Goal: Task Accomplishment & Management: Manage account settings

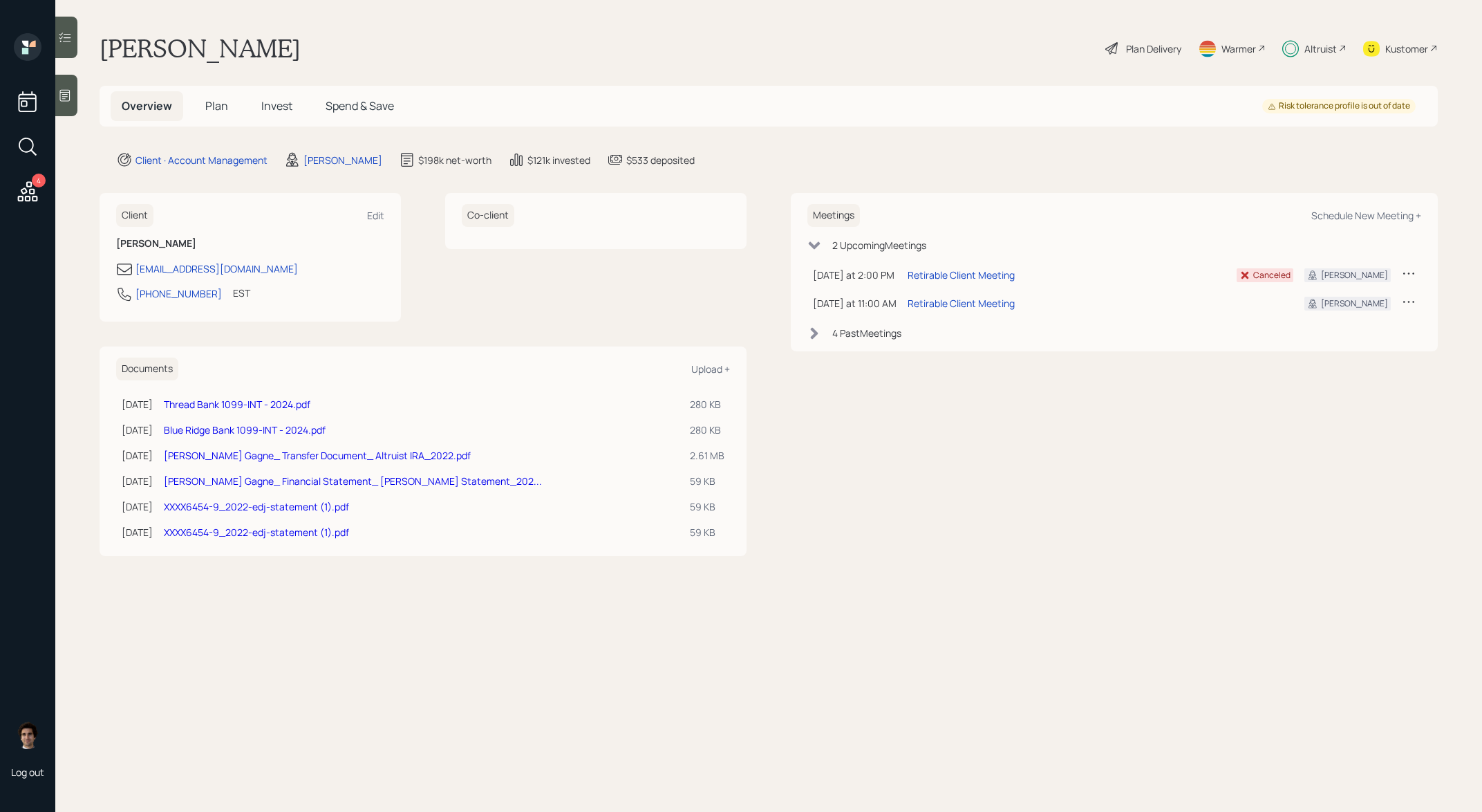
click at [259, 112] on h5 "Invest" at bounding box center [276, 106] width 54 height 30
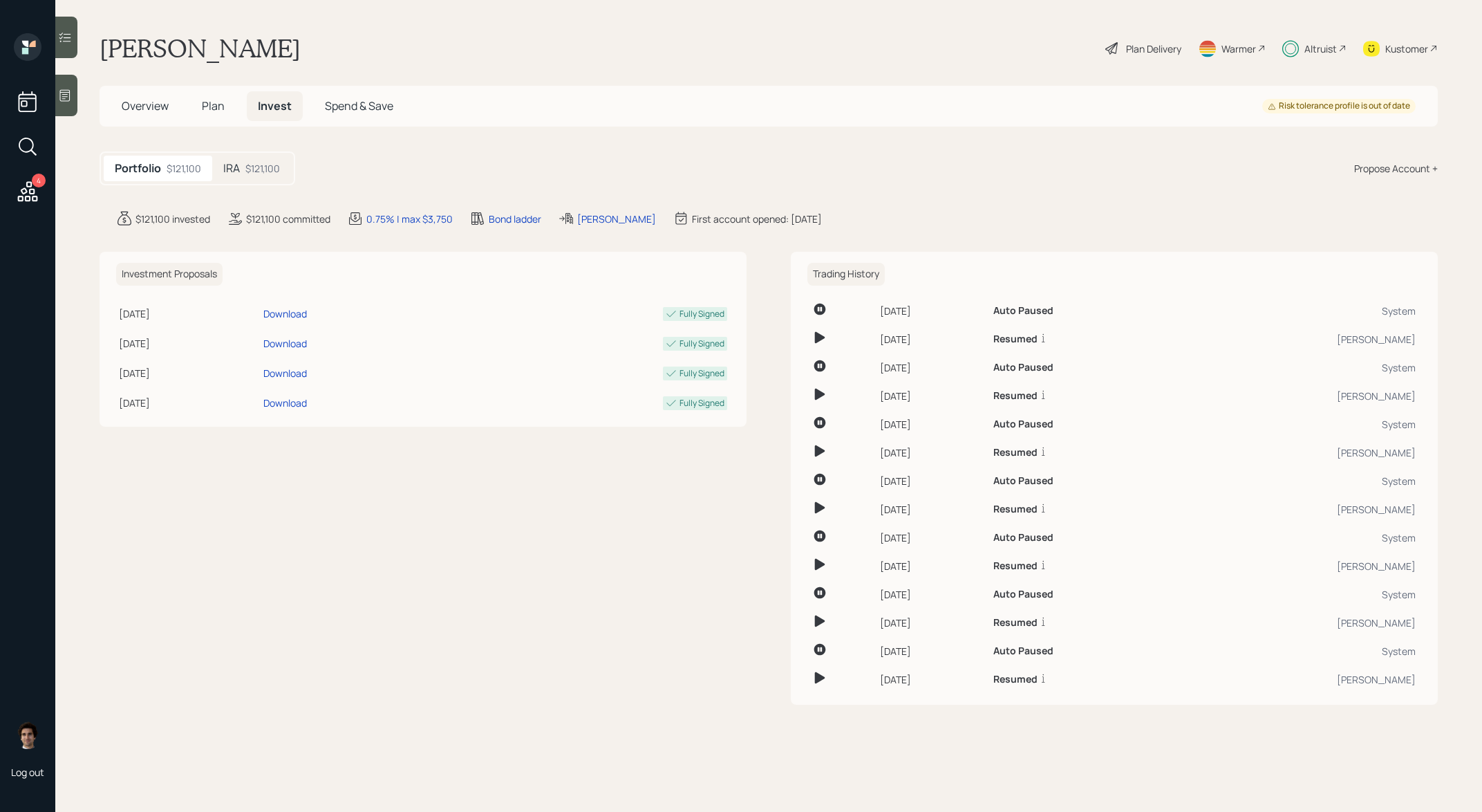
click at [268, 186] on div "Portfolio $121,100 IRA $121,100 Propose Account +" at bounding box center [769, 168] width 1338 height 34
drag, startPoint x: 268, startPoint y: 183, endPoint x: 268, endPoint y: 169, distance: 14.0
click at [268, 175] on div "Portfolio $121,100 IRA $121,100" at bounding box center [197, 168] width 196 height 34
click at [268, 169] on div "$121,100" at bounding box center [262, 168] width 35 height 15
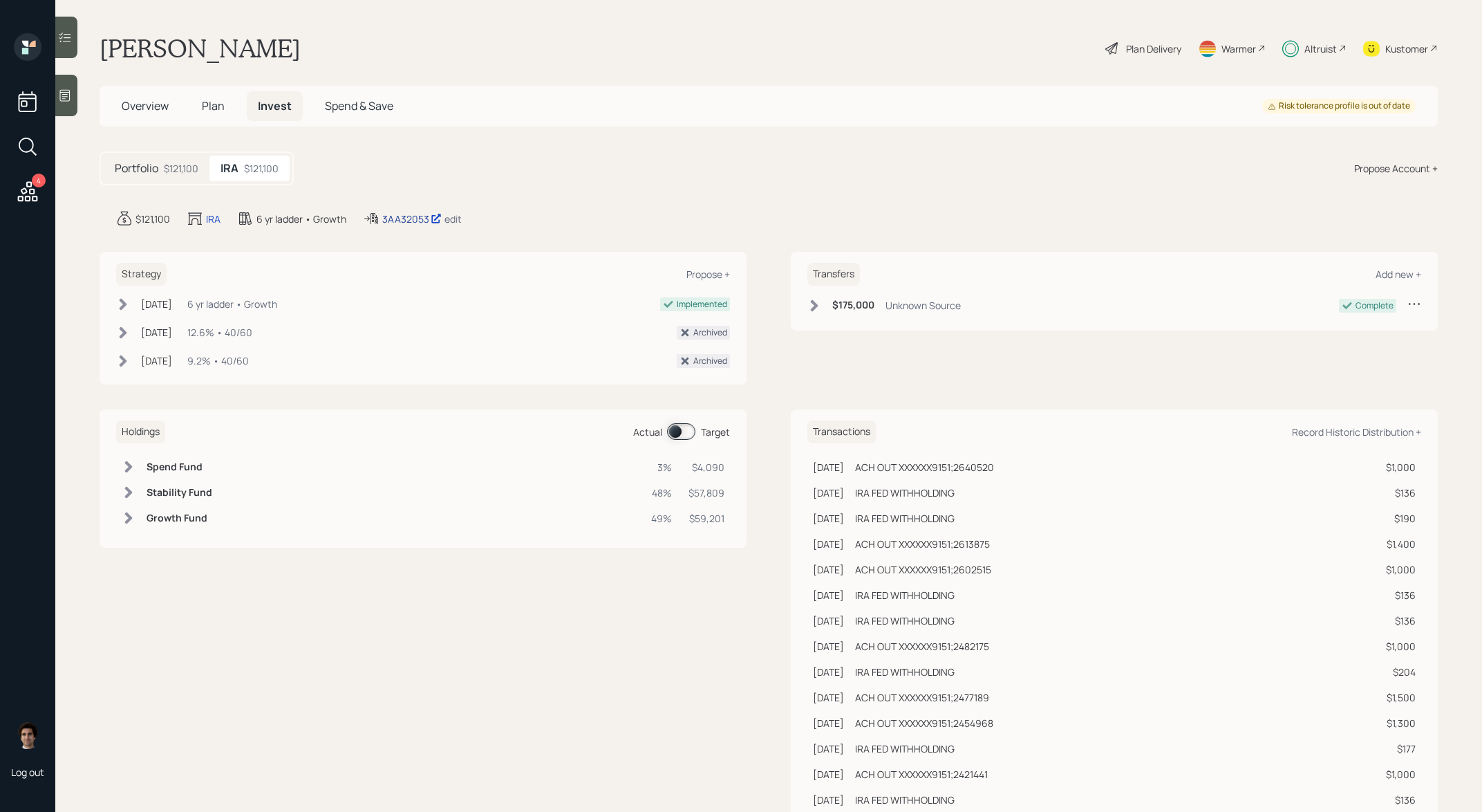
click at [418, 212] on div "3AA32053" at bounding box center [412, 219] width 59 height 15
click at [211, 106] on span "Plan" at bounding box center [214, 106] width 23 height 15
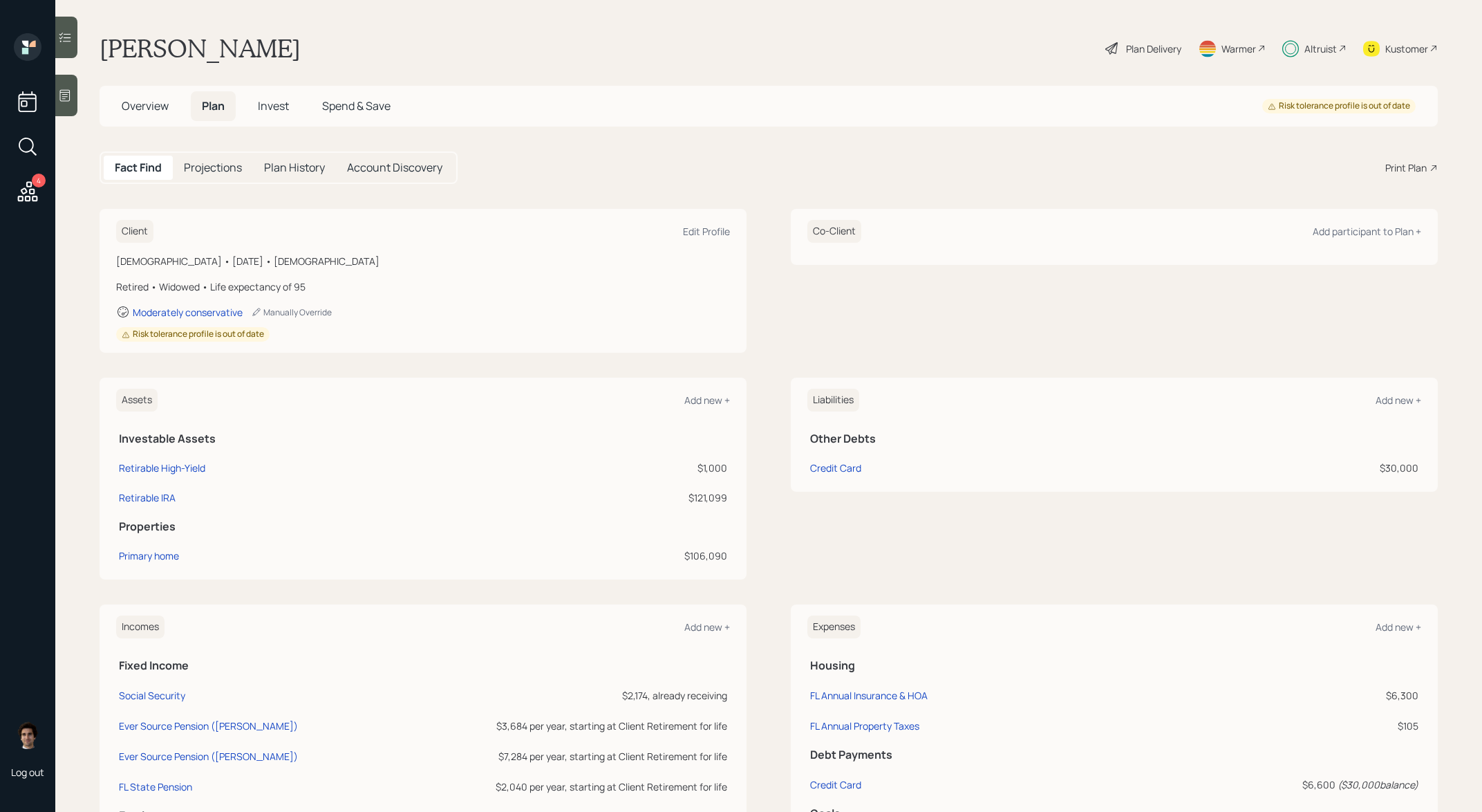
click at [1108, 43] on icon at bounding box center [1112, 49] width 17 height 17
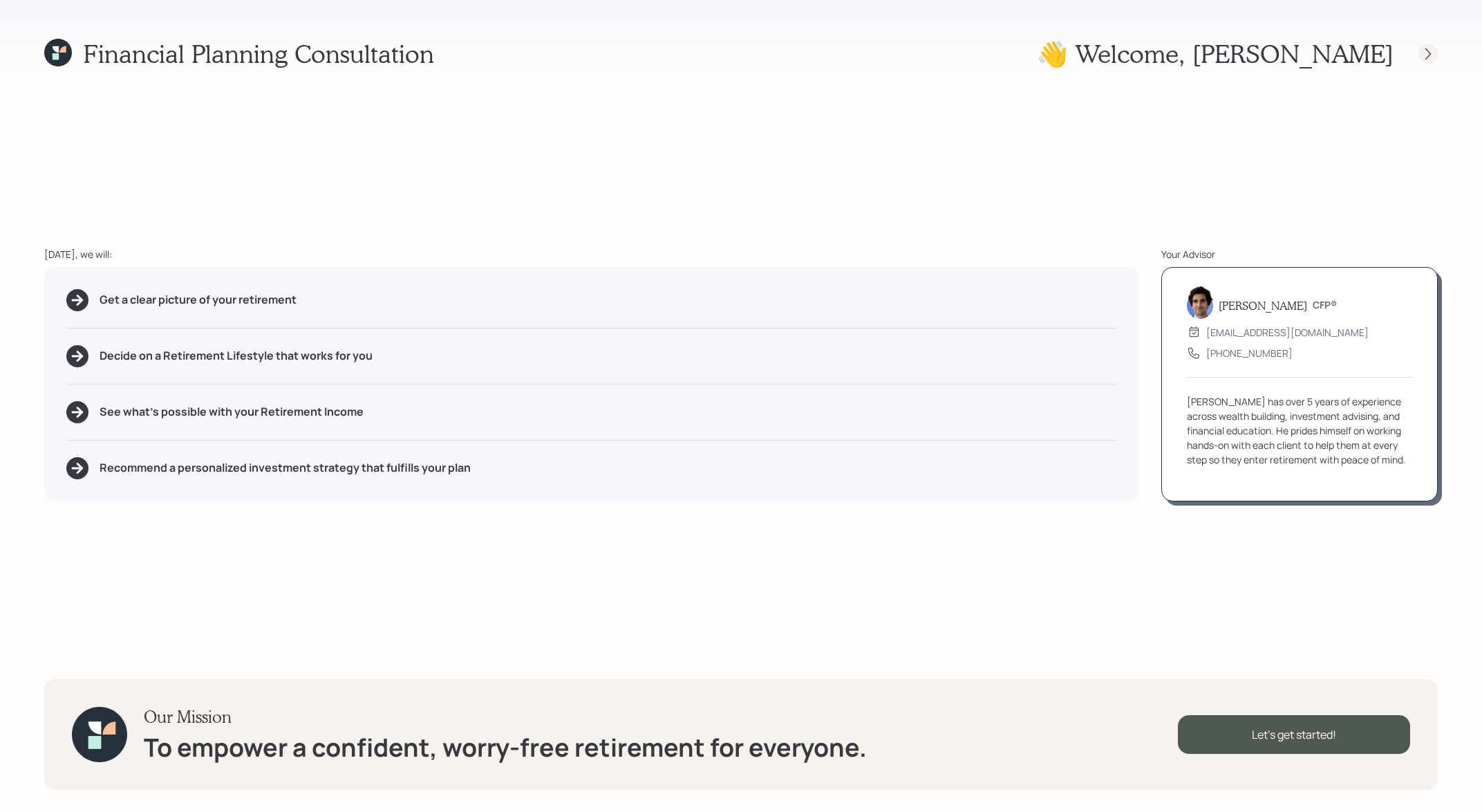
click at [1428, 47] on icon at bounding box center [1428, 54] width 14 height 14
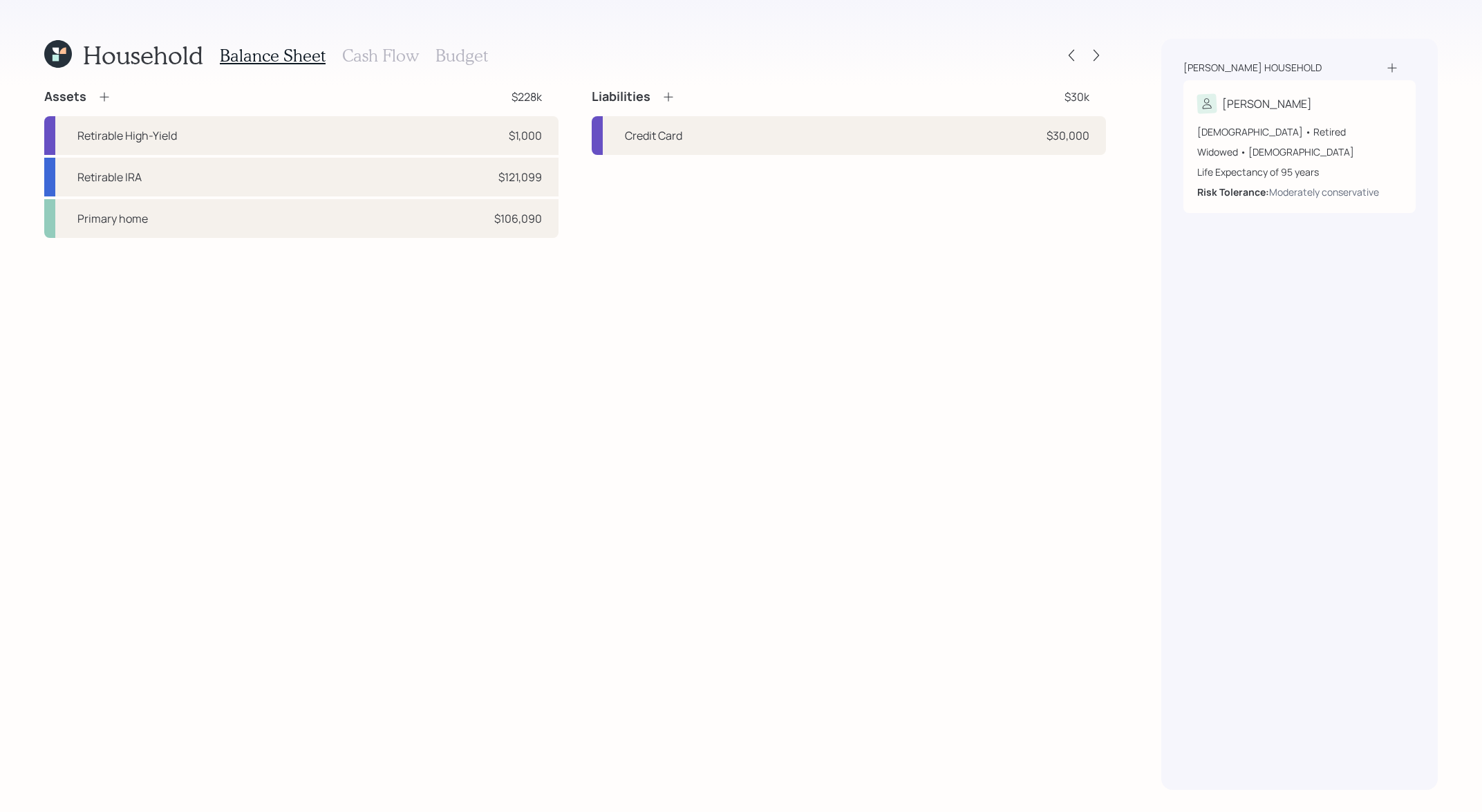
click at [1109, 64] on div "Household Balance Sheet Cash Flow Budget Assets $228k Retirable High-Yield $1,0…" at bounding box center [741, 406] width 1482 height 812
click at [1092, 55] on icon at bounding box center [1096, 55] width 14 height 14
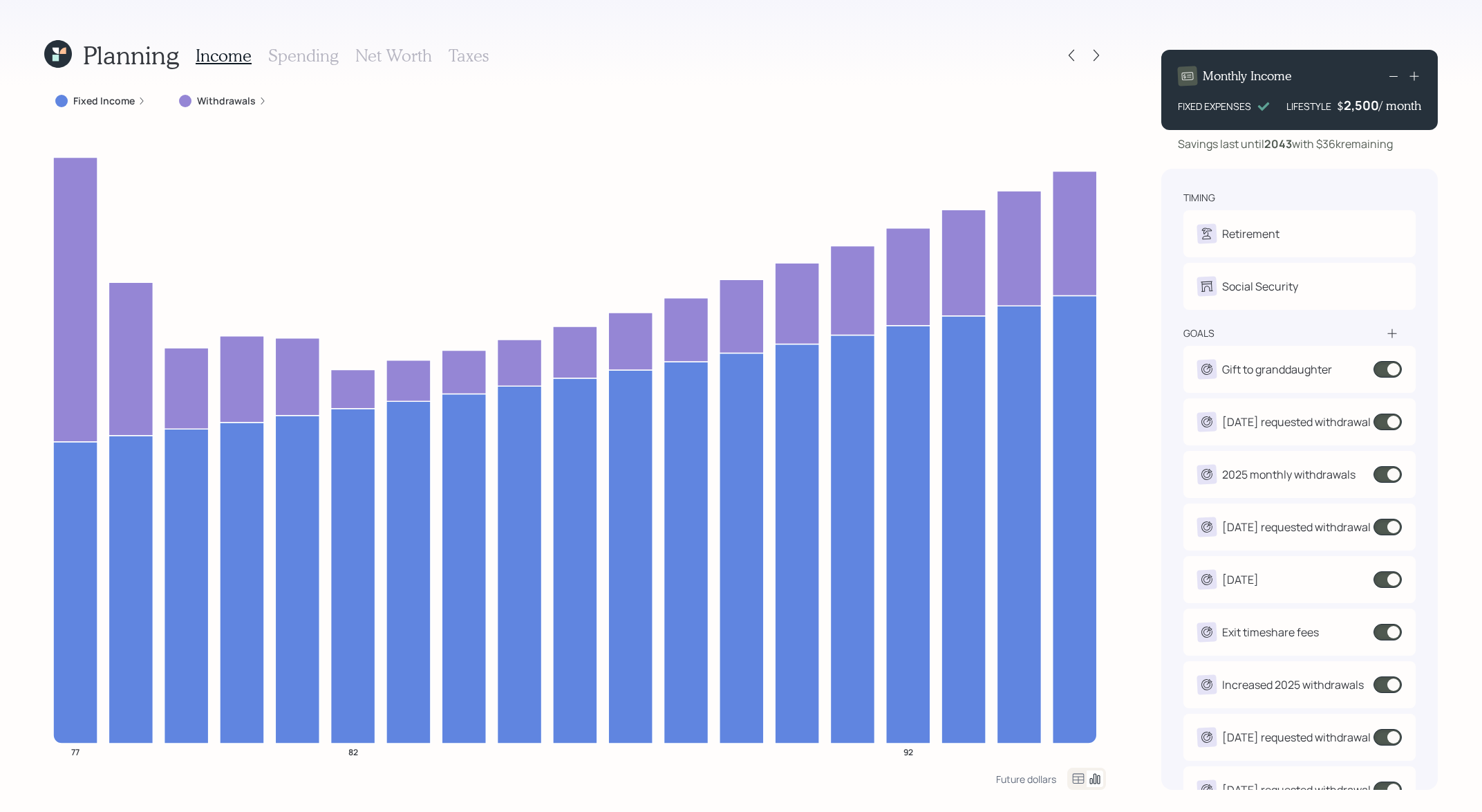
click at [1064, 68] on div "Planning Income Spending Net Worth Taxes" at bounding box center [575, 55] width 1062 height 33
click at [1075, 56] on icon at bounding box center [1071, 55] width 14 height 14
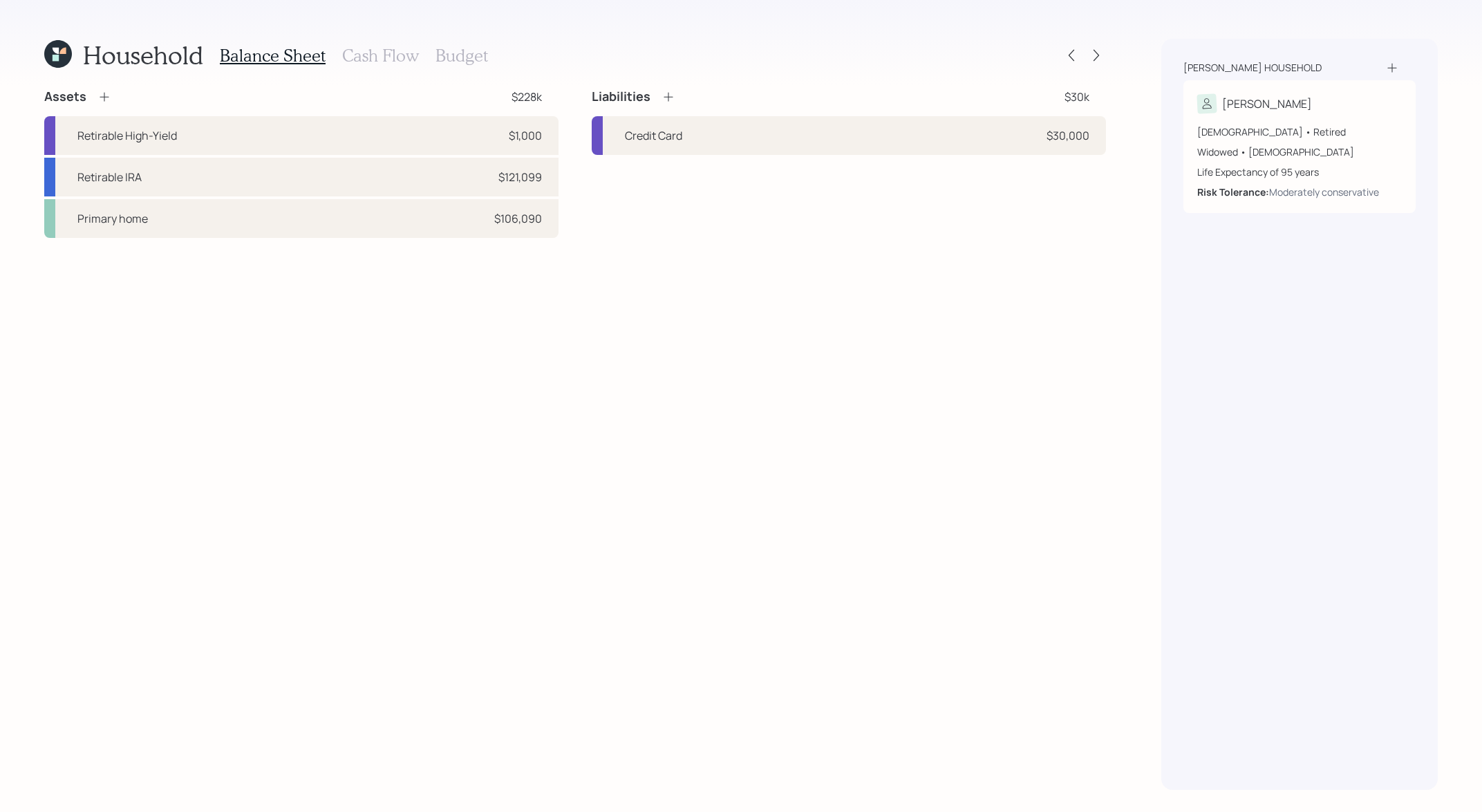
click at [67, 54] on icon at bounding box center [59, 54] width 28 height 28
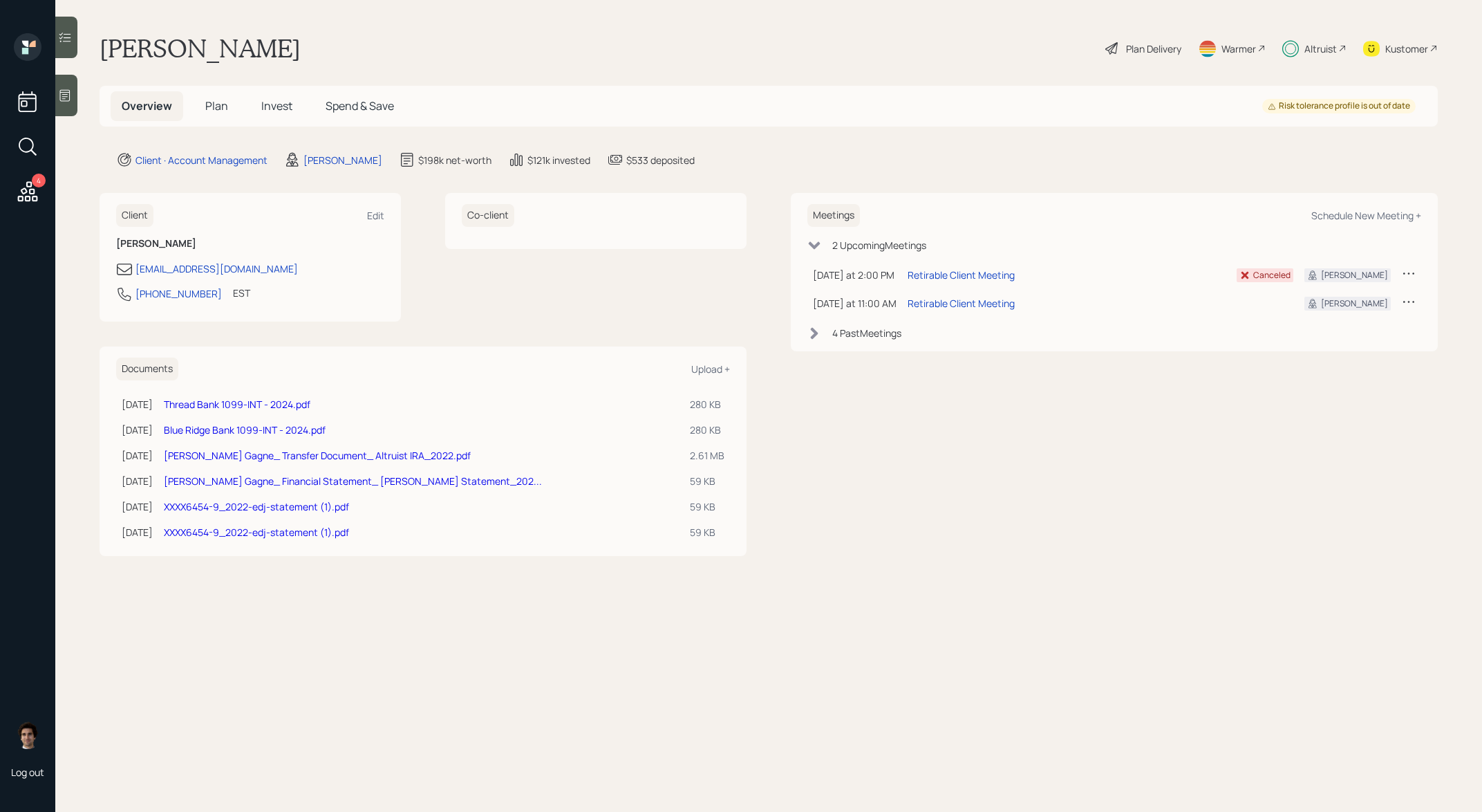
click at [1159, 54] on div "Plan Delivery" at bounding box center [1154, 49] width 55 height 15
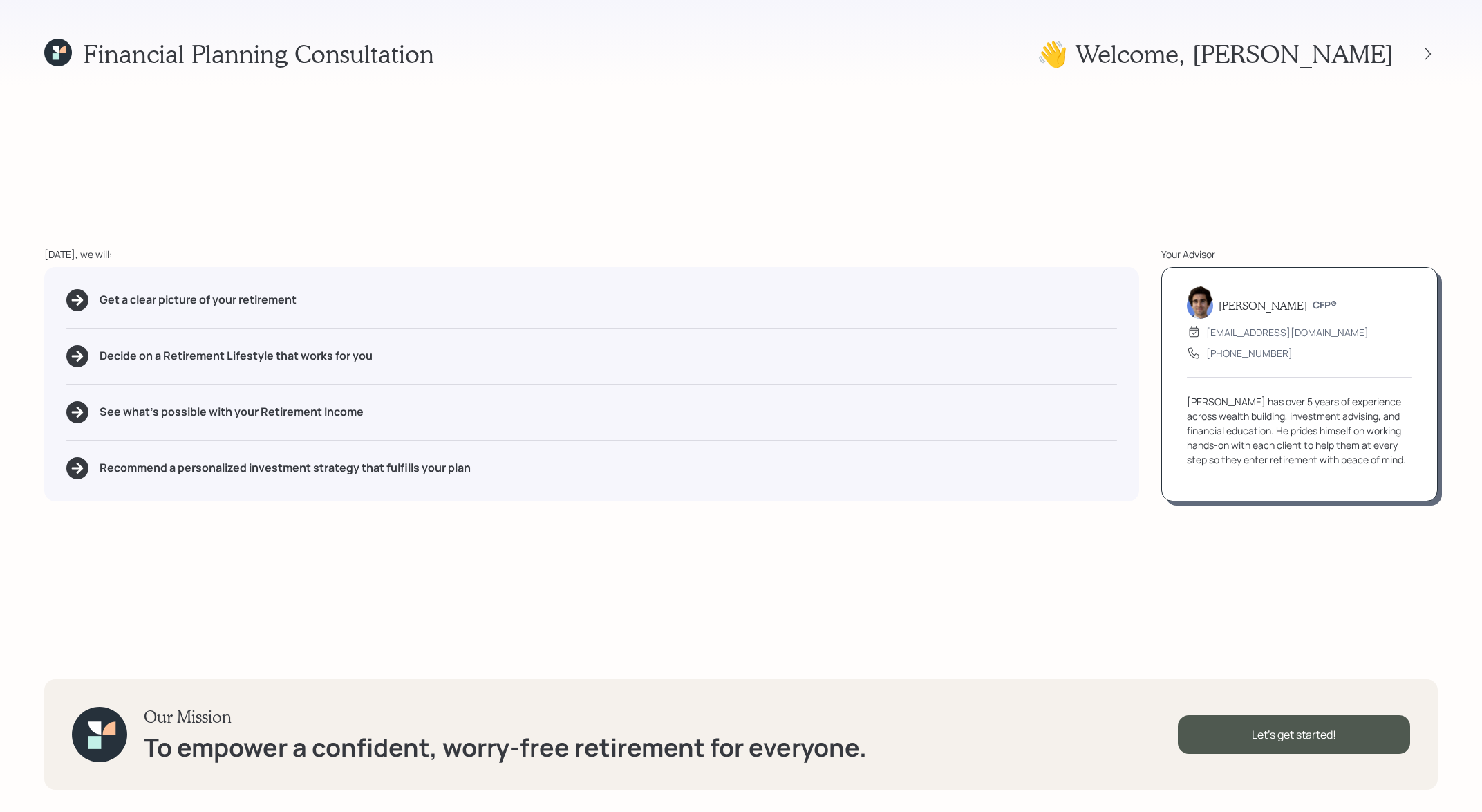
click at [1438, 45] on div "Financial Planning Consultation 👋 Welcome , [PERSON_NAME] [DATE], we will: Get …" at bounding box center [741, 406] width 1482 height 812
click at [1432, 50] on icon at bounding box center [1428, 54] width 14 height 14
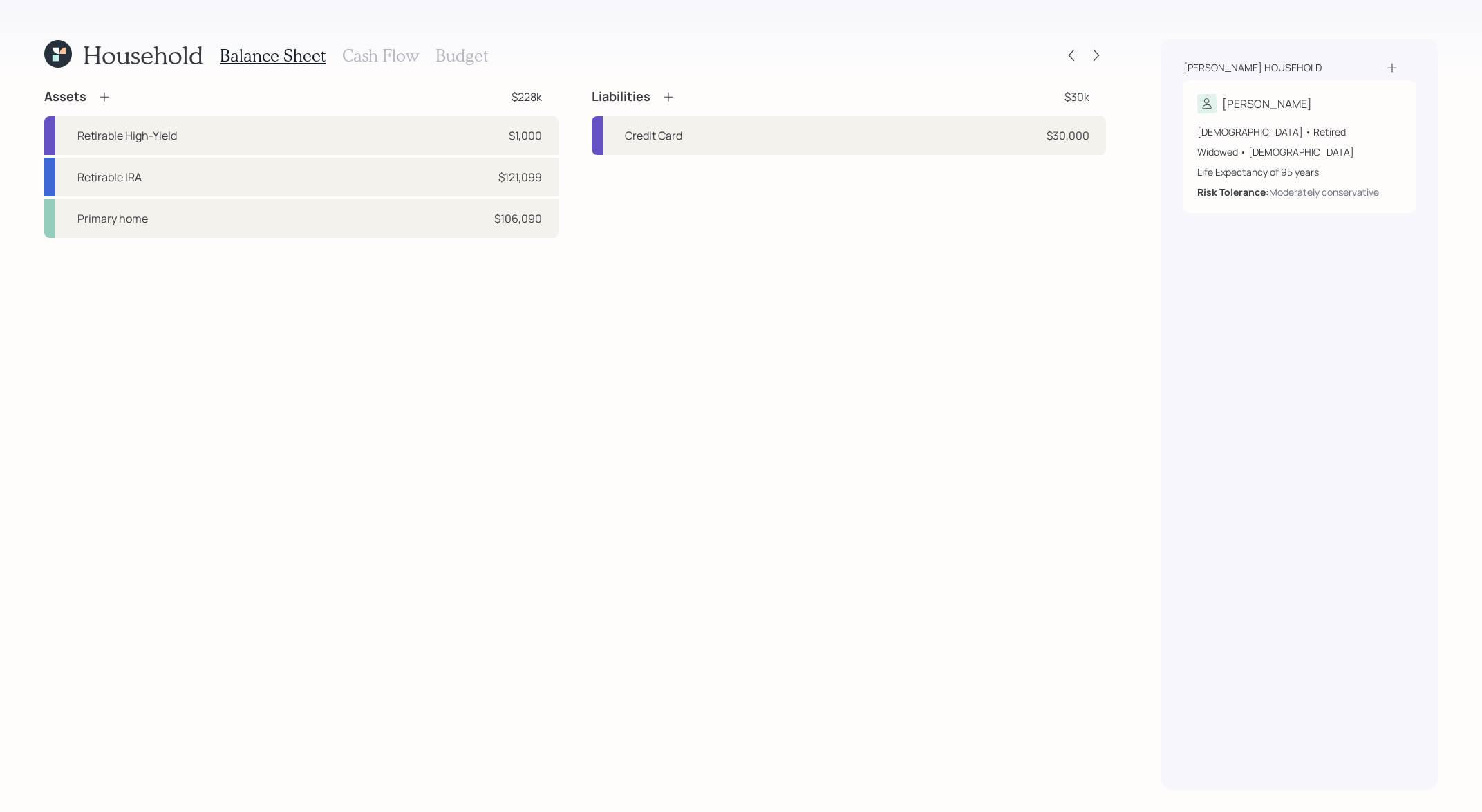
click at [1111, 62] on div "Household Balance Sheet Cash Flow Budget Assets $228k Retirable High-Yield $1,0…" at bounding box center [741, 406] width 1482 height 812
click at [1110, 61] on div "Household Balance Sheet Cash Flow Budget Assets $228k Retirable High-Yield $1,0…" at bounding box center [741, 406] width 1482 height 812
click at [1089, 54] on icon at bounding box center [1096, 55] width 14 height 14
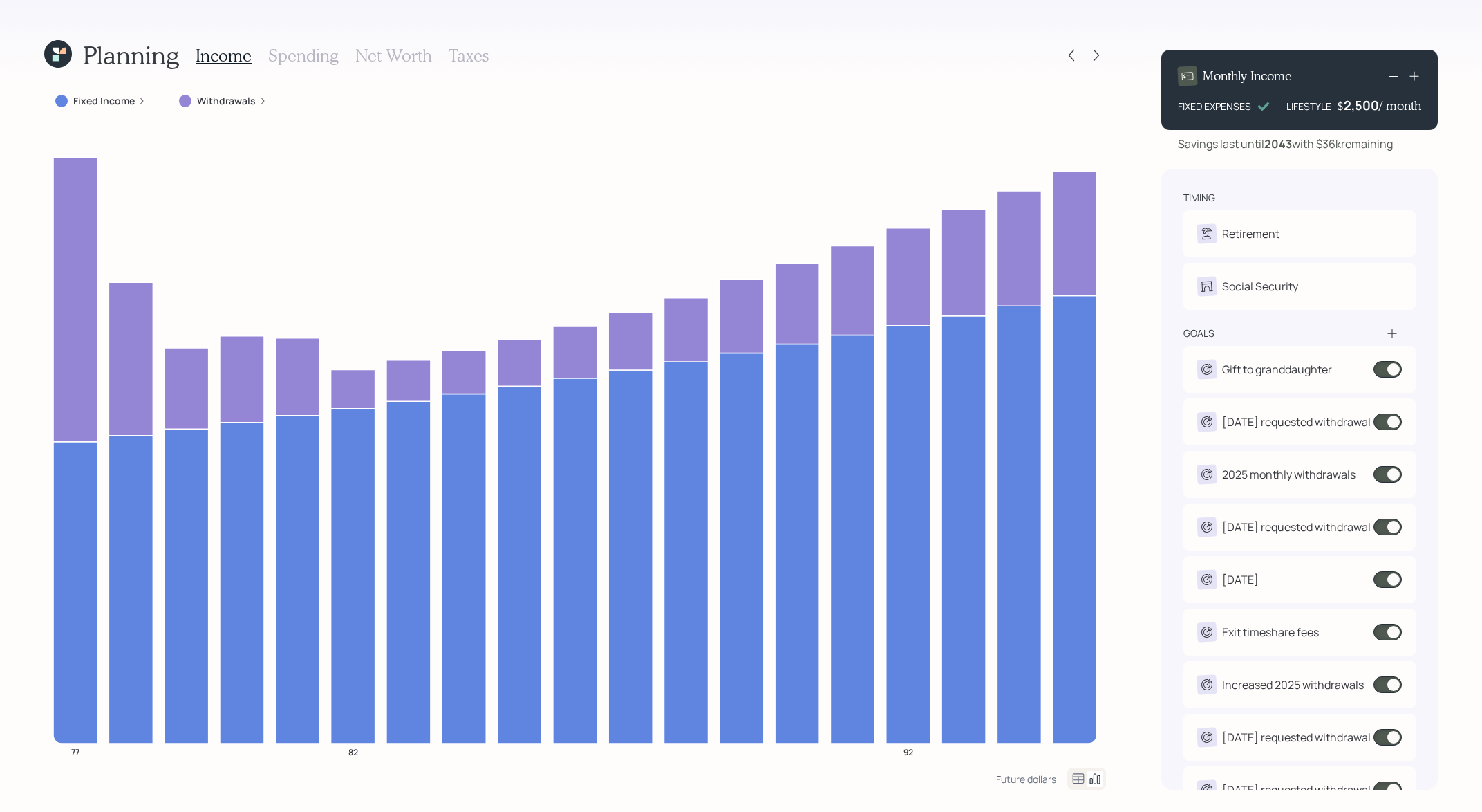
click at [64, 60] on icon at bounding box center [59, 54] width 28 height 28
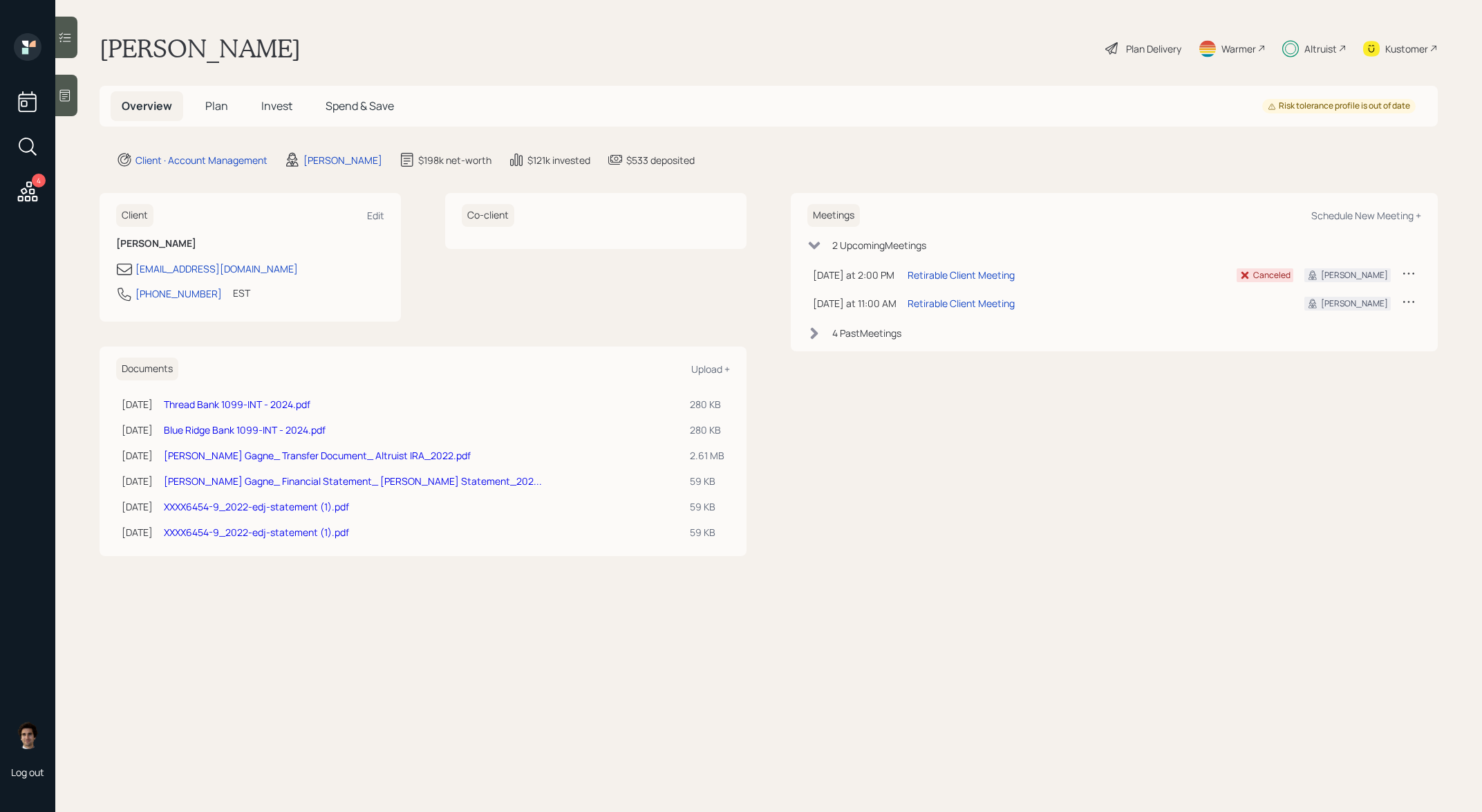
click at [326, 104] on span "Spend & Save" at bounding box center [360, 106] width 68 height 15
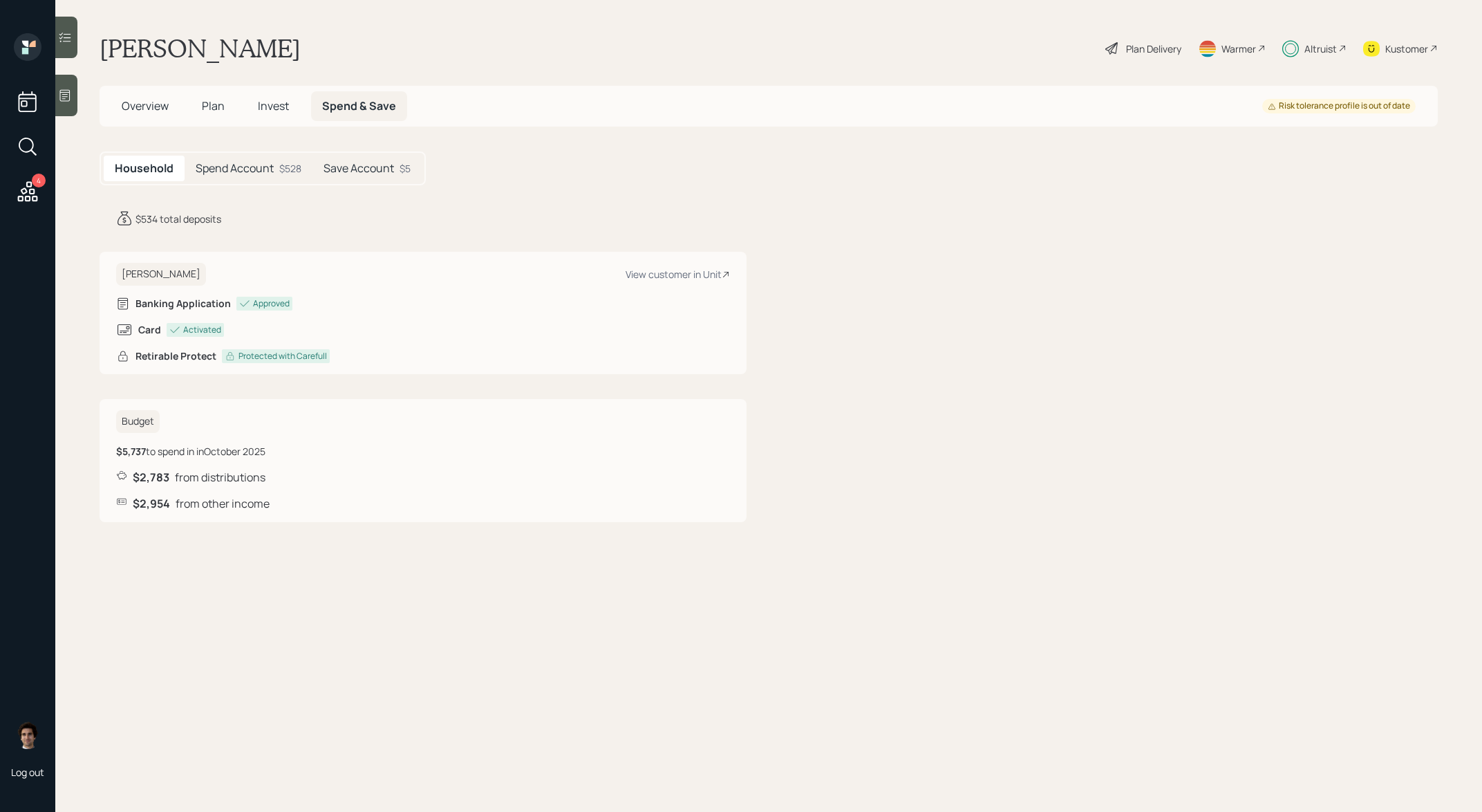
click at [1167, 48] on div "Plan Delivery" at bounding box center [1154, 49] width 55 height 15
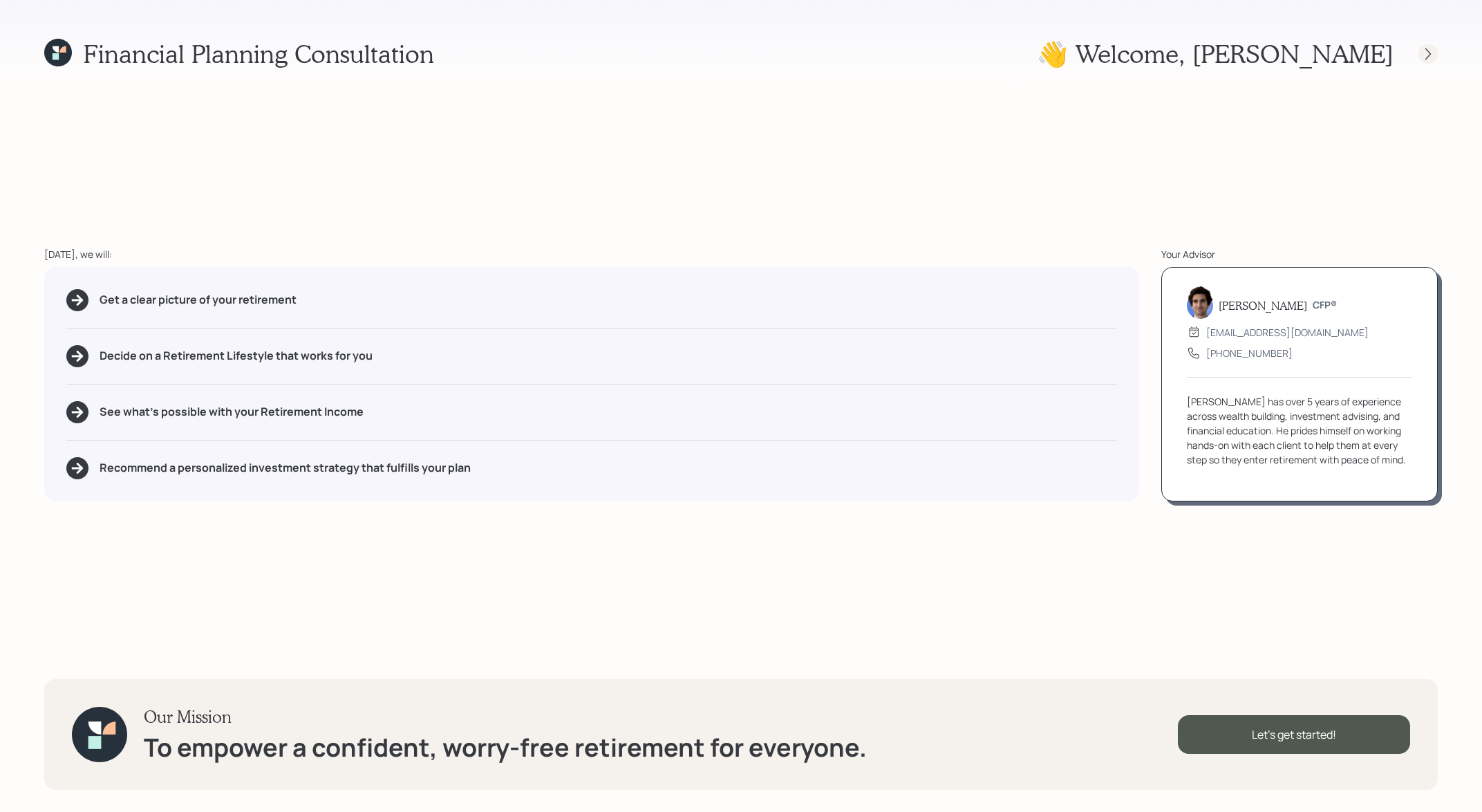
click at [1425, 52] on icon at bounding box center [1428, 54] width 14 height 14
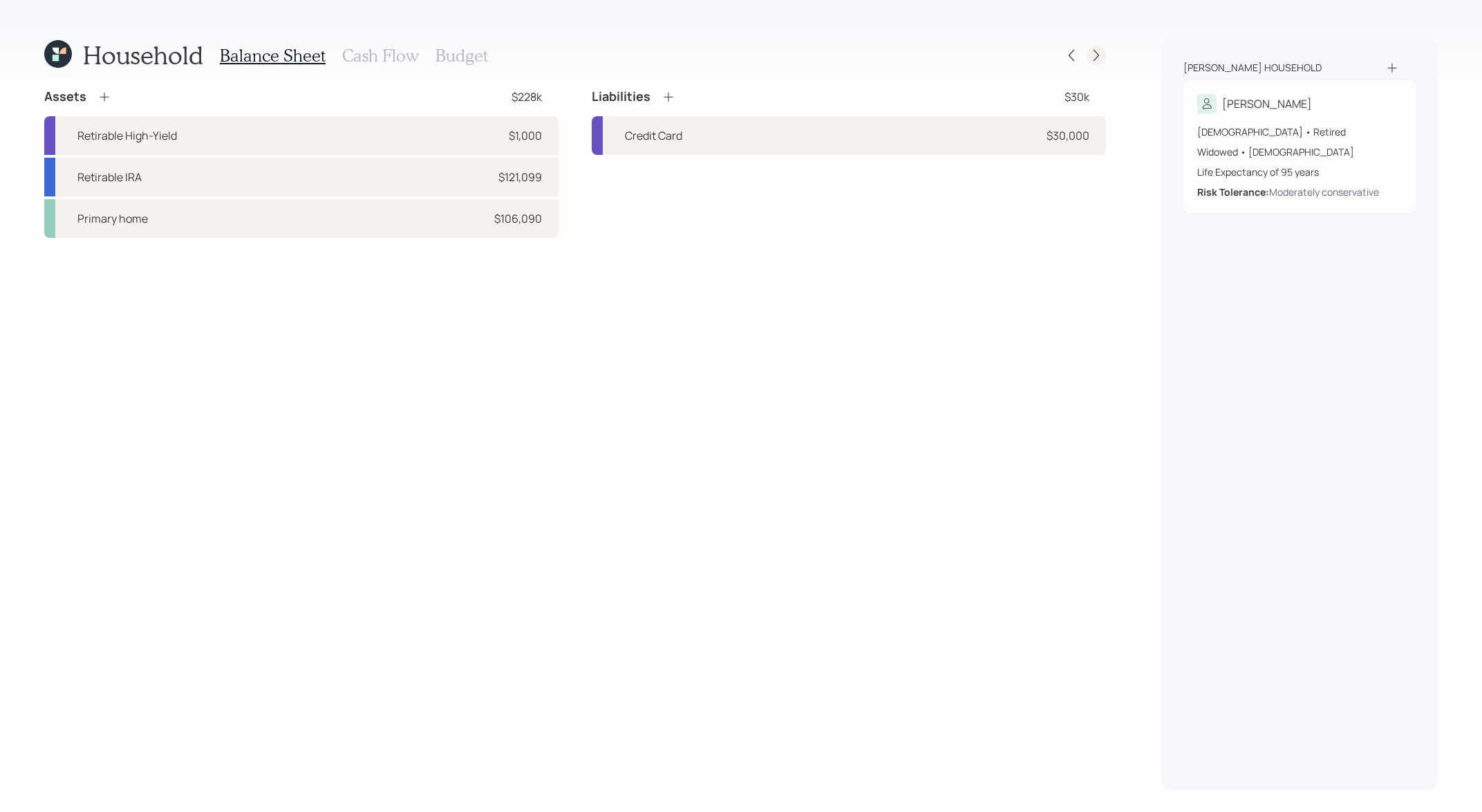
click at [1102, 54] on icon at bounding box center [1096, 55] width 14 height 14
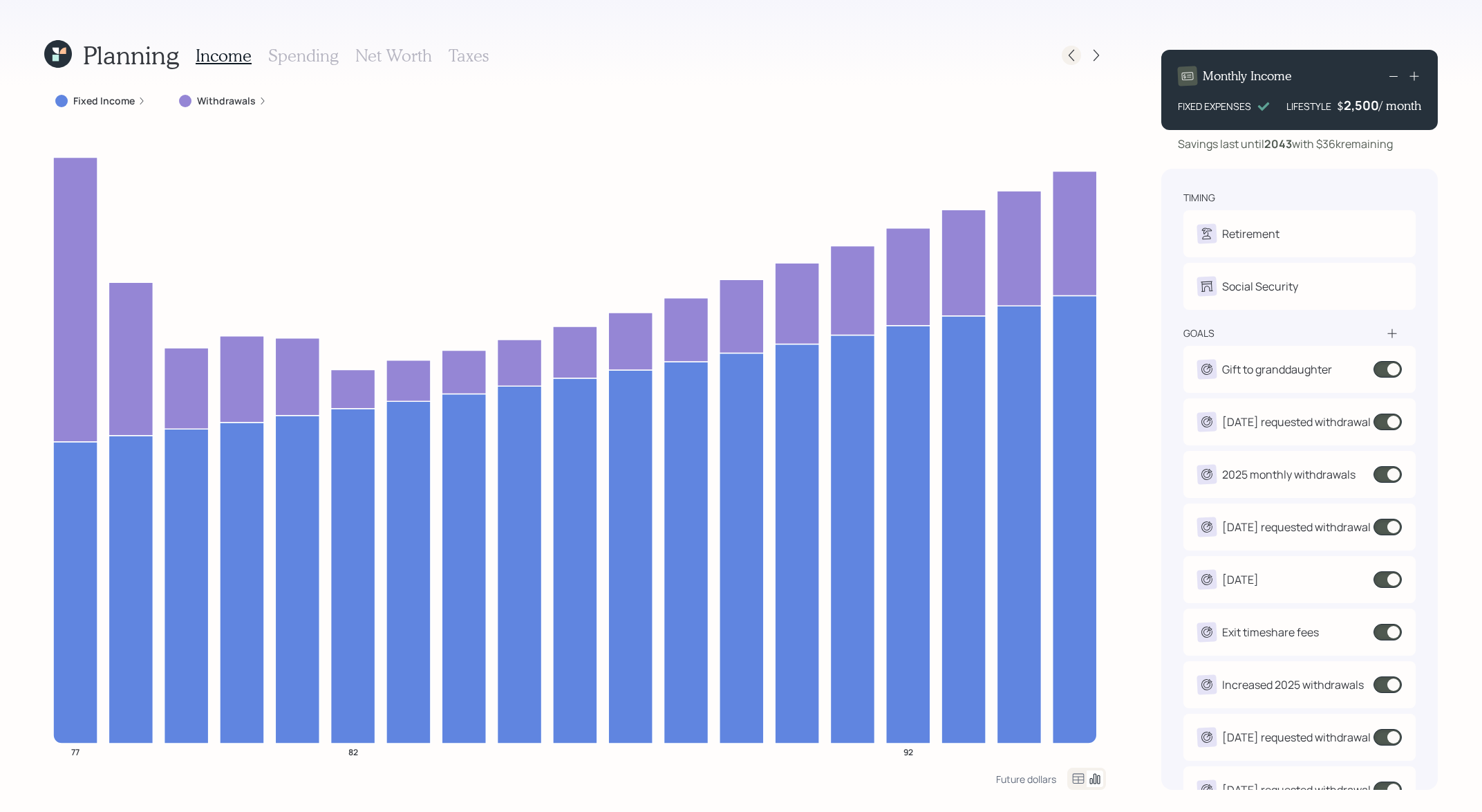
click at [1080, 59] on div at bounding box center [1084, 54] width 45 height 19
click at [1077, 59] on icon at bounding box center [1071, 55] width 14 height 14
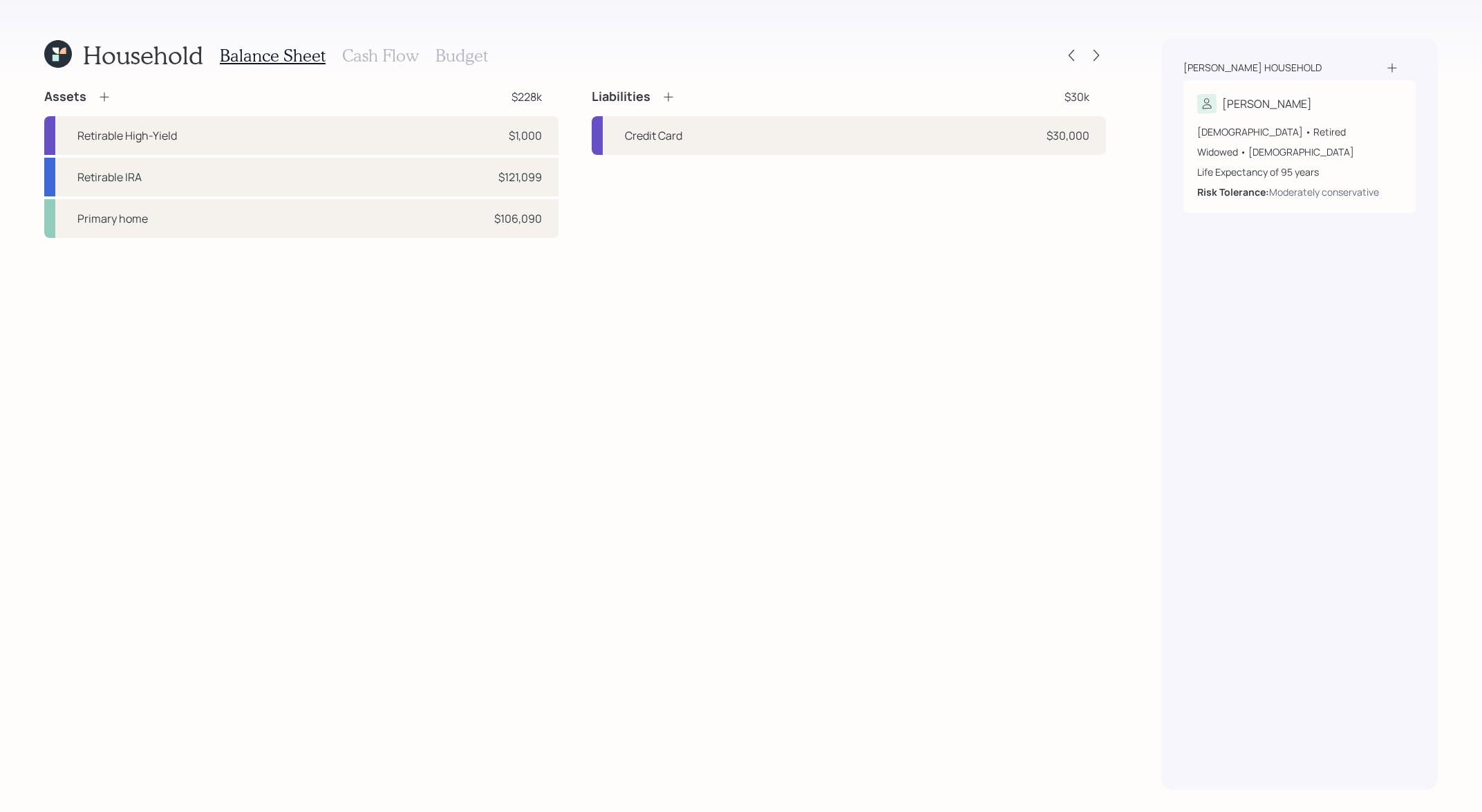
click at [406, 64] on h3 "Cash Flow" at bounding box center [380, 55] width 77 height 20
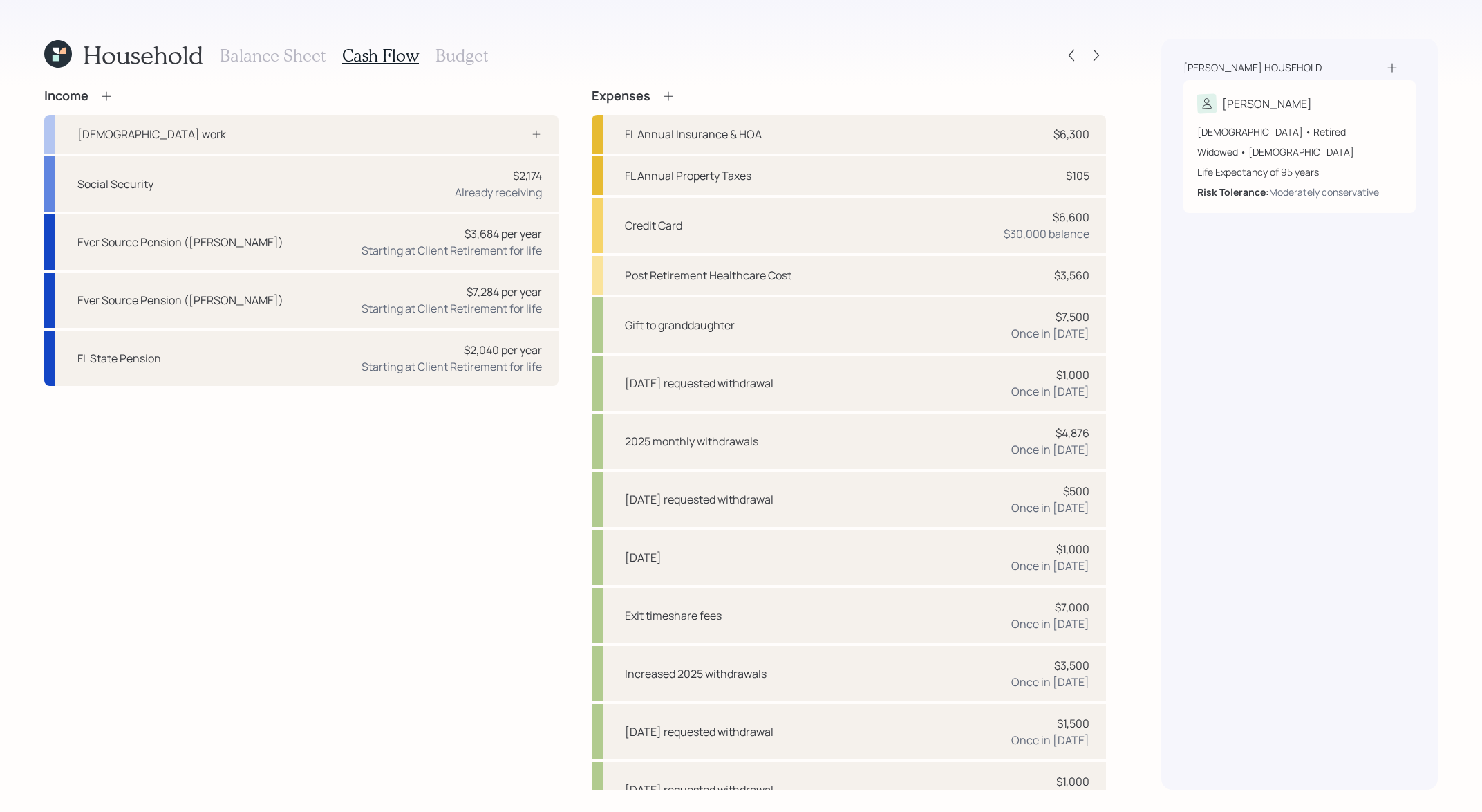
click at [406, 57] on h3 "Cash Flow" at bounding box center [380, 55] width 77 height 20
click at [1095, 50] on icon at bounding box center [1096, 55] width 14 height 14
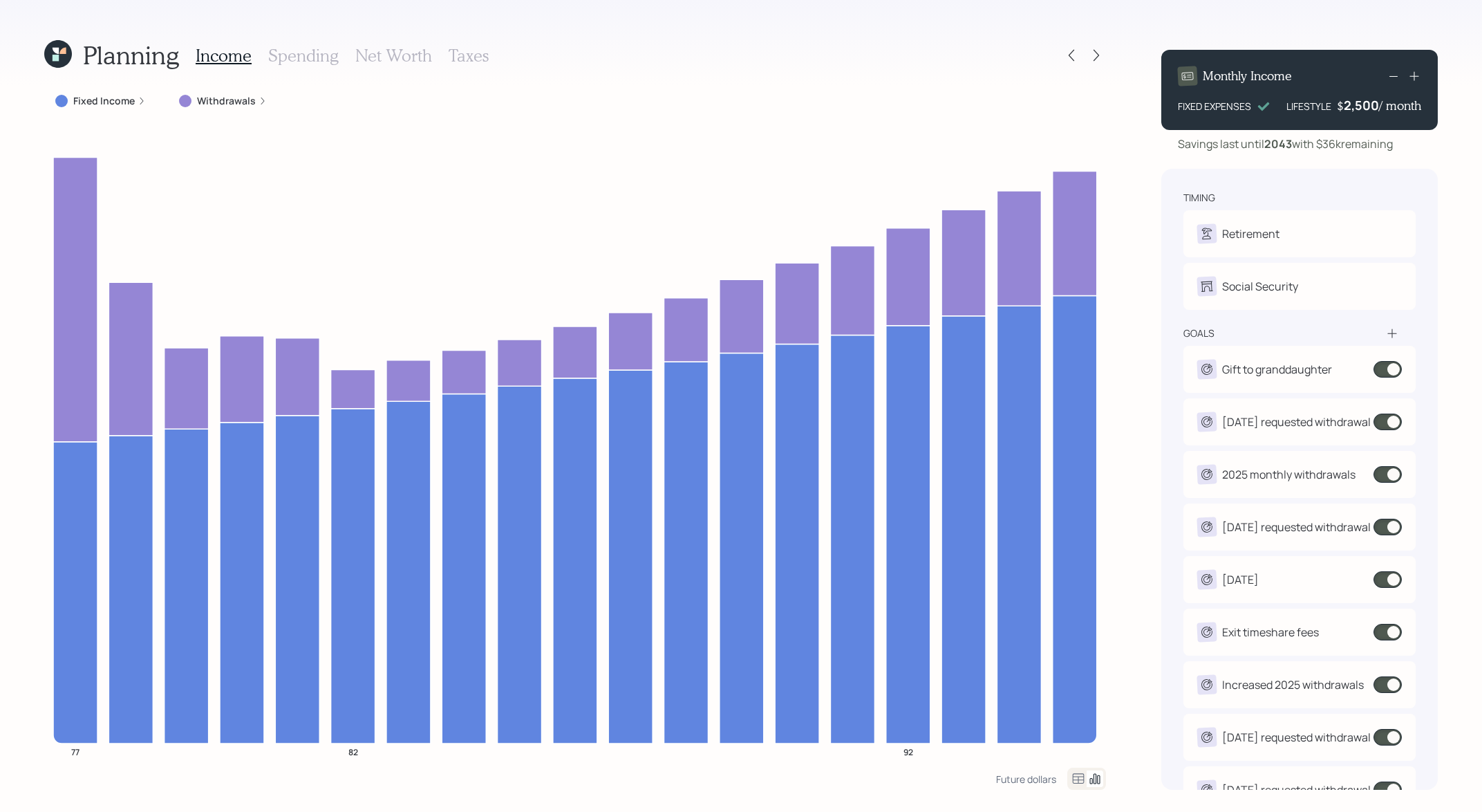
click at [272, 57] on h3 "Spending" at bounding box center [303, 55] width 70 height 20
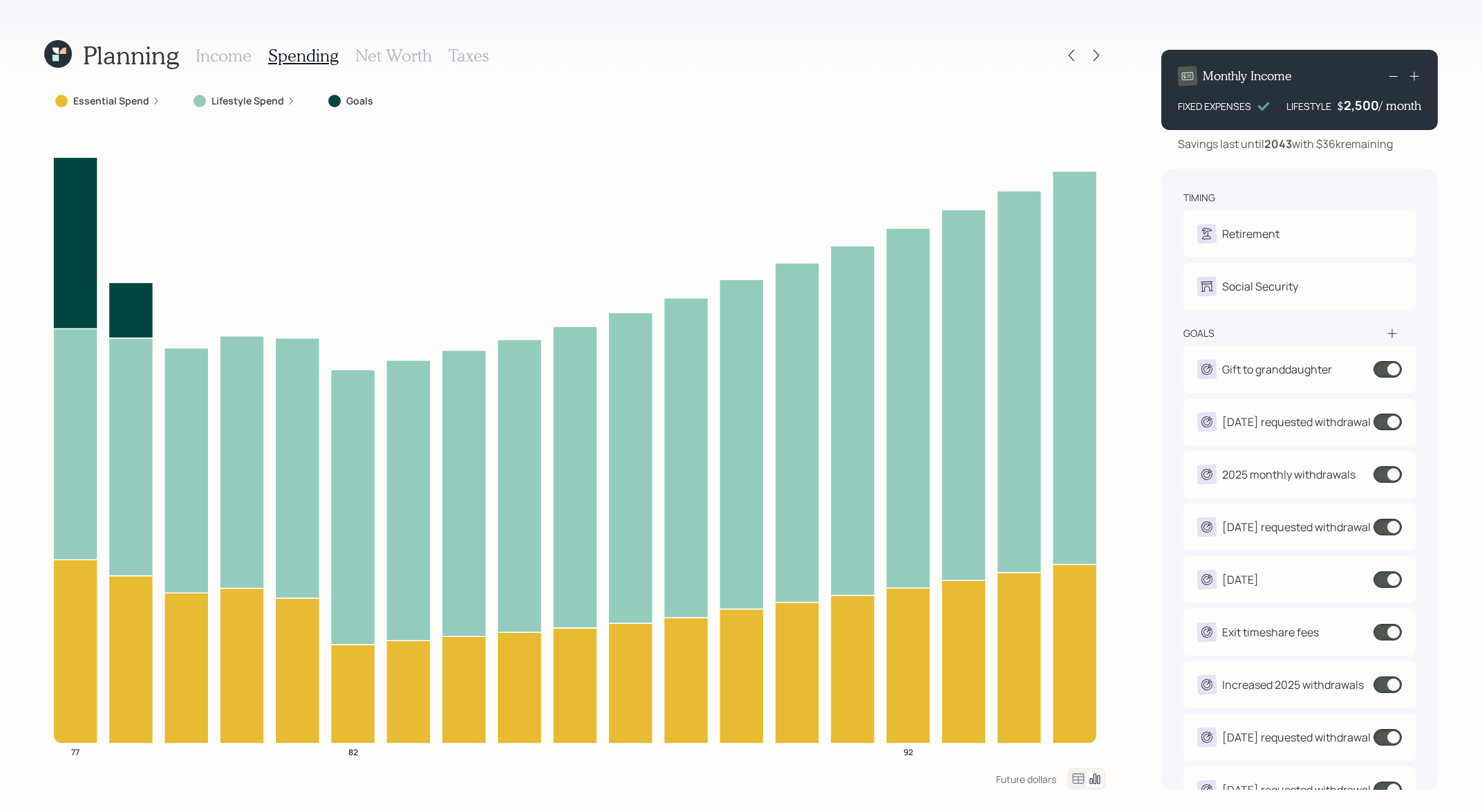
click at [1083, 777] on icon at bounding box center [1078, 778] width 17 height 17
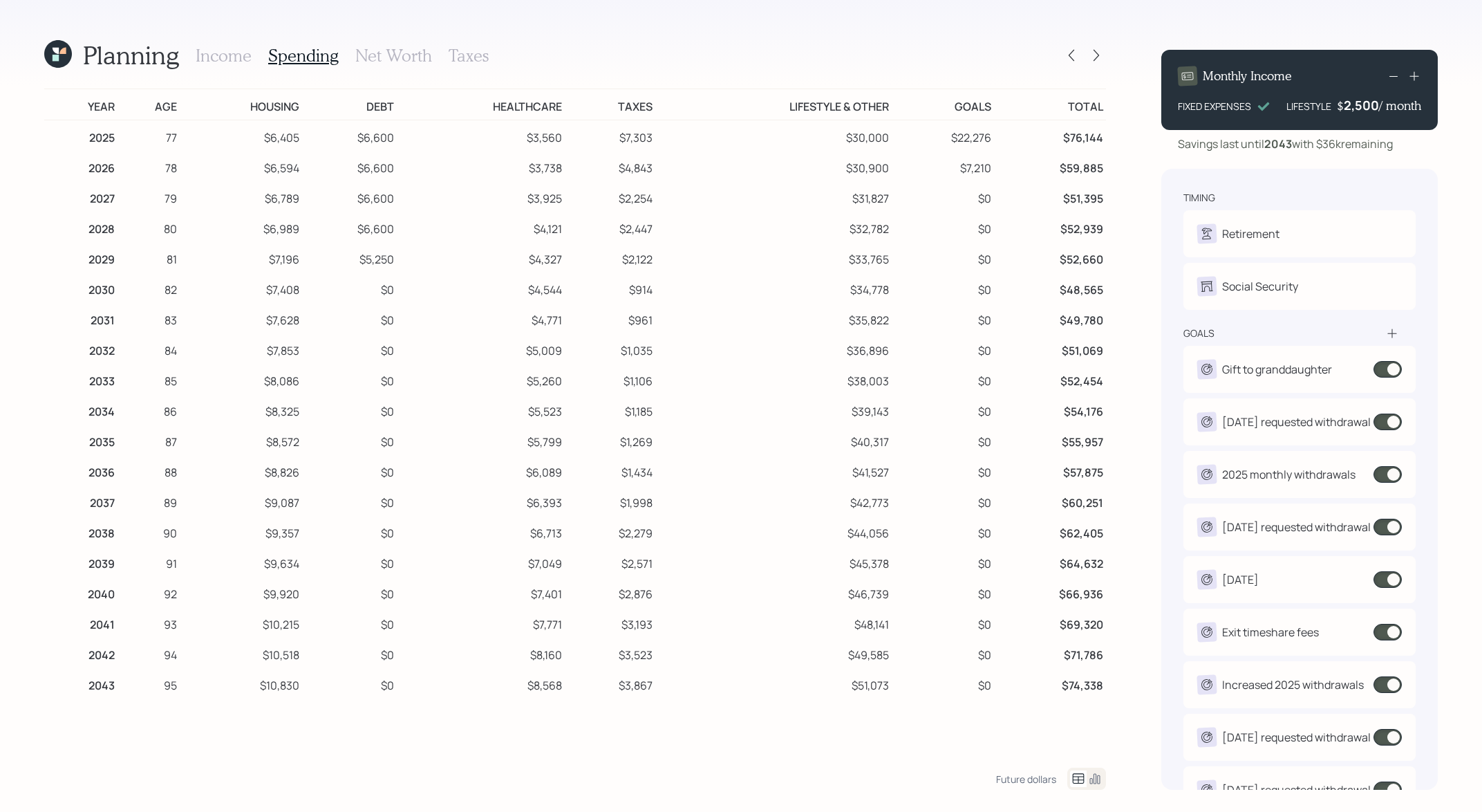
click at [223, 54] on h3 "Income" at bounding box center [224, 55] width 56 height 20
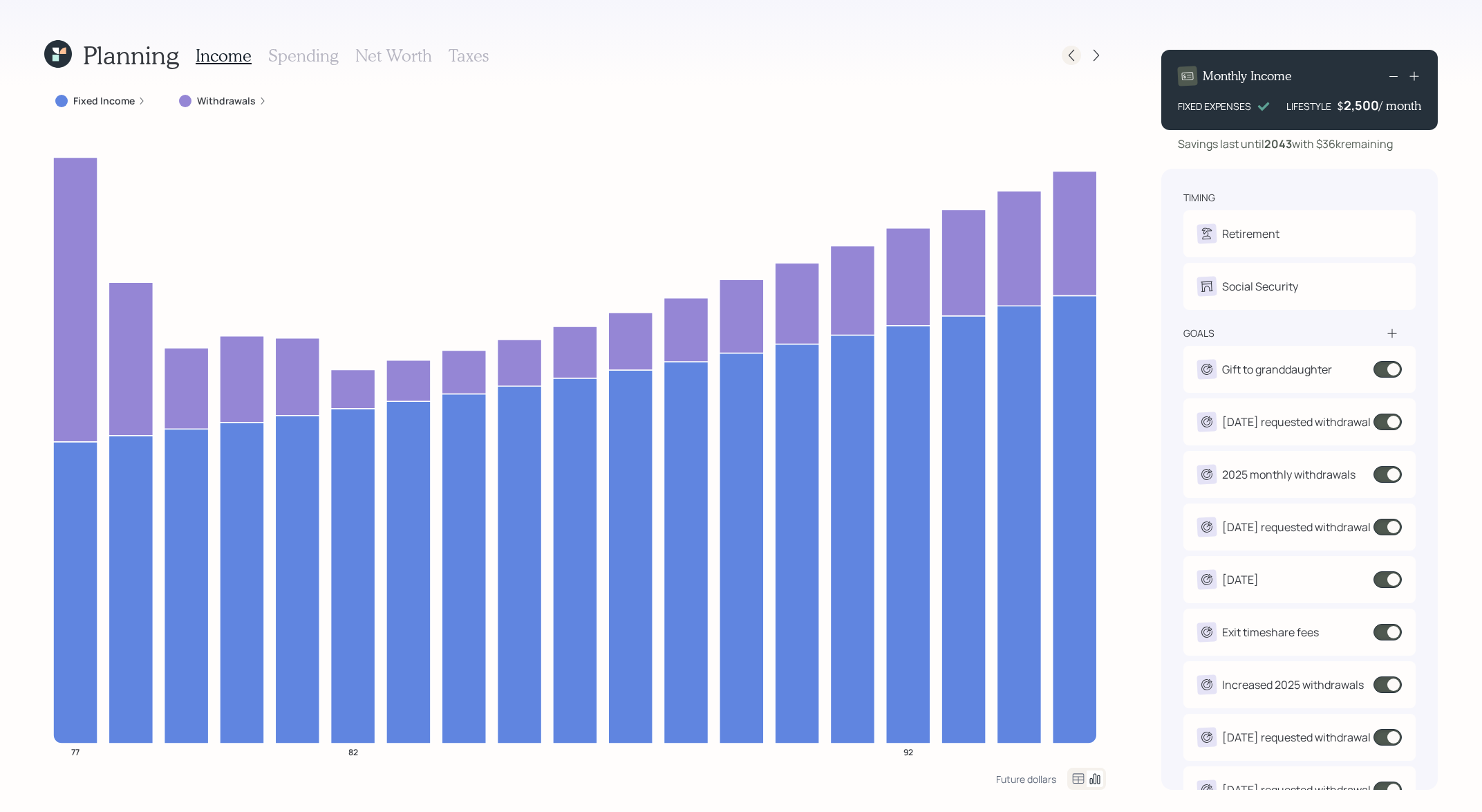
click at [1073, 59] on icon at bounding box center [1071, 55] width 6 height 12
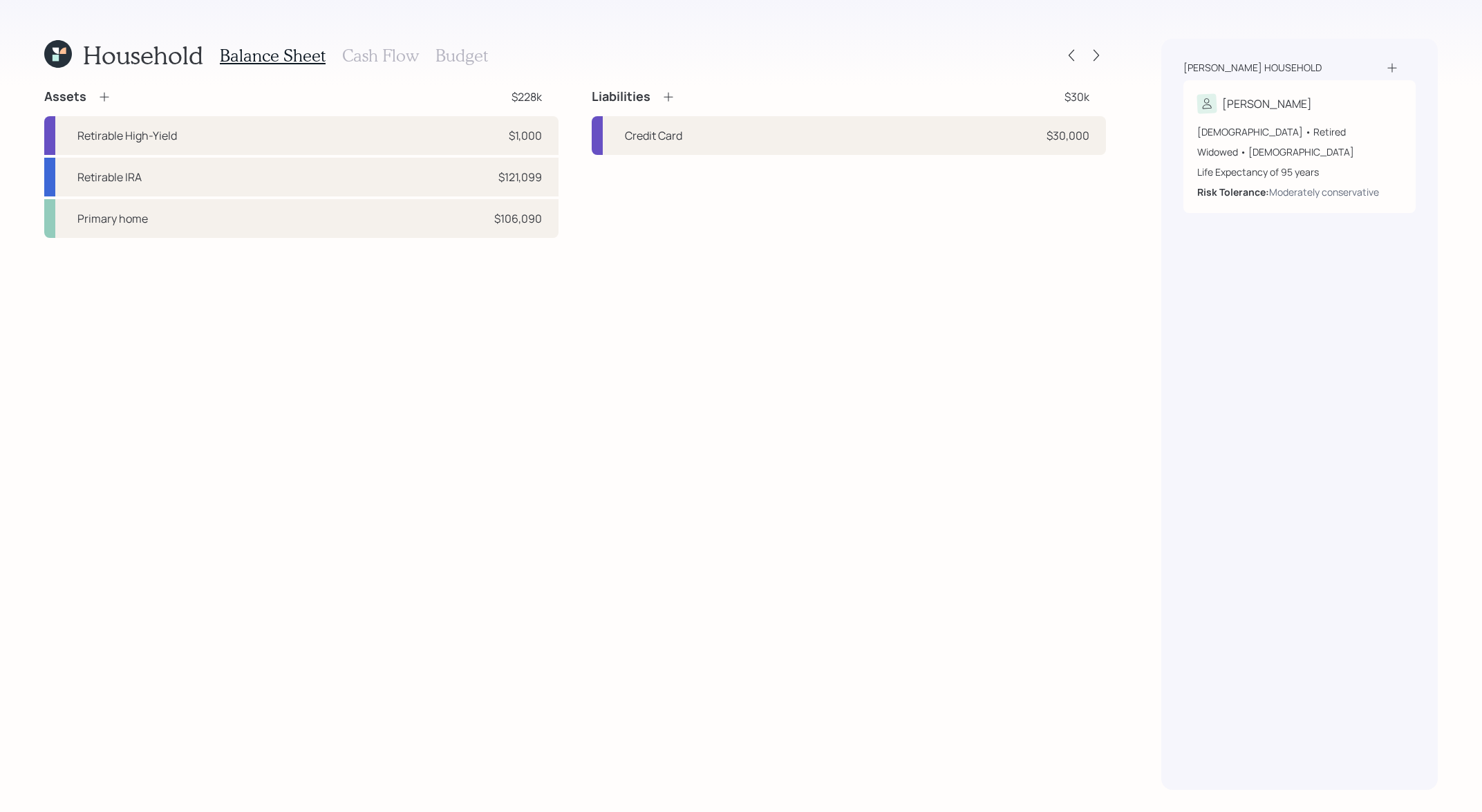
click at [377, 45] on h3 "Cash Flow" at bounding box center [380, 55] width 77 height 20
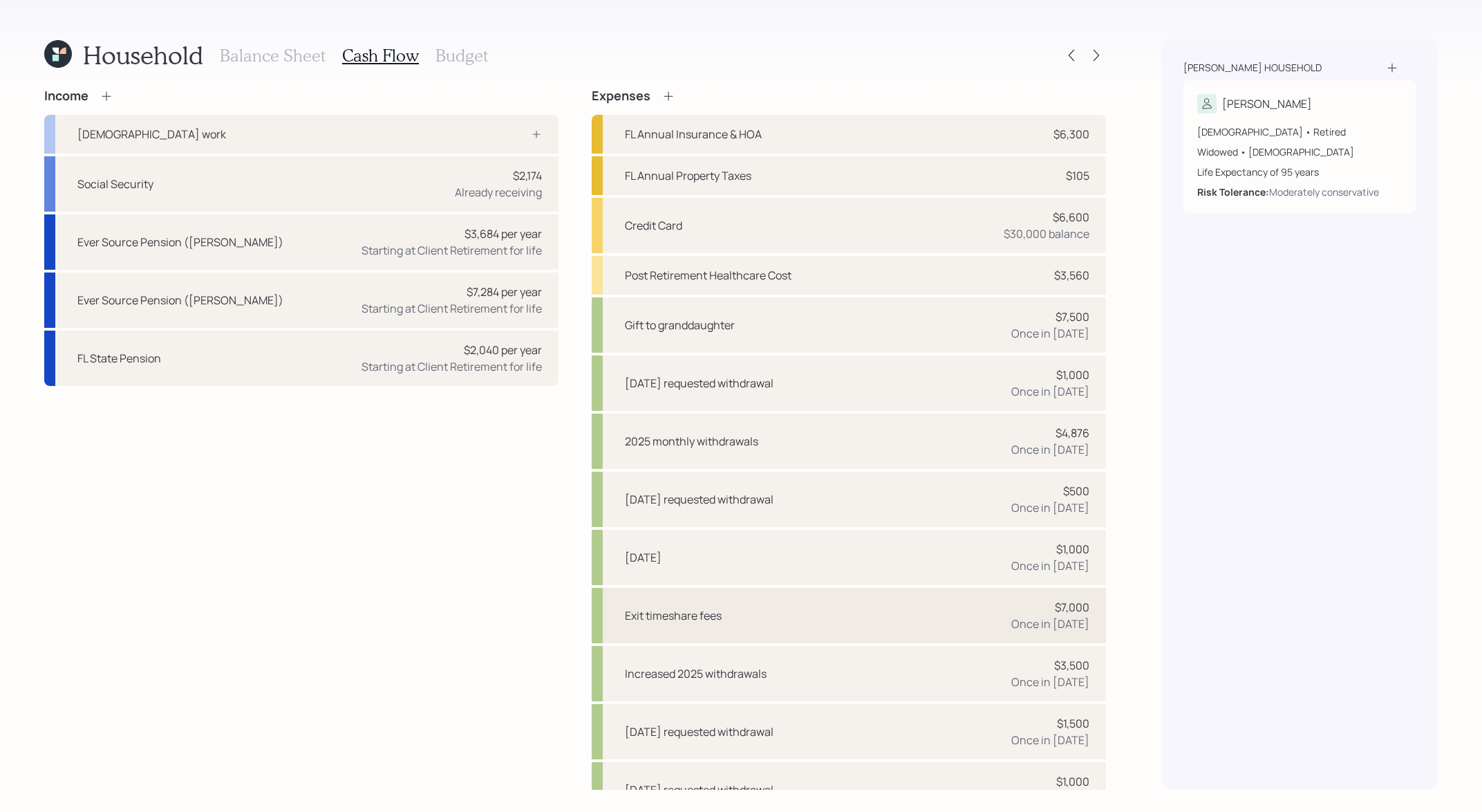
click at [984, 620] on div "Exit timeshare fees $7,000 Once in [DATE]" at bounding box center [848, 615] width 514 height 55
select select "0"
select select "2026"
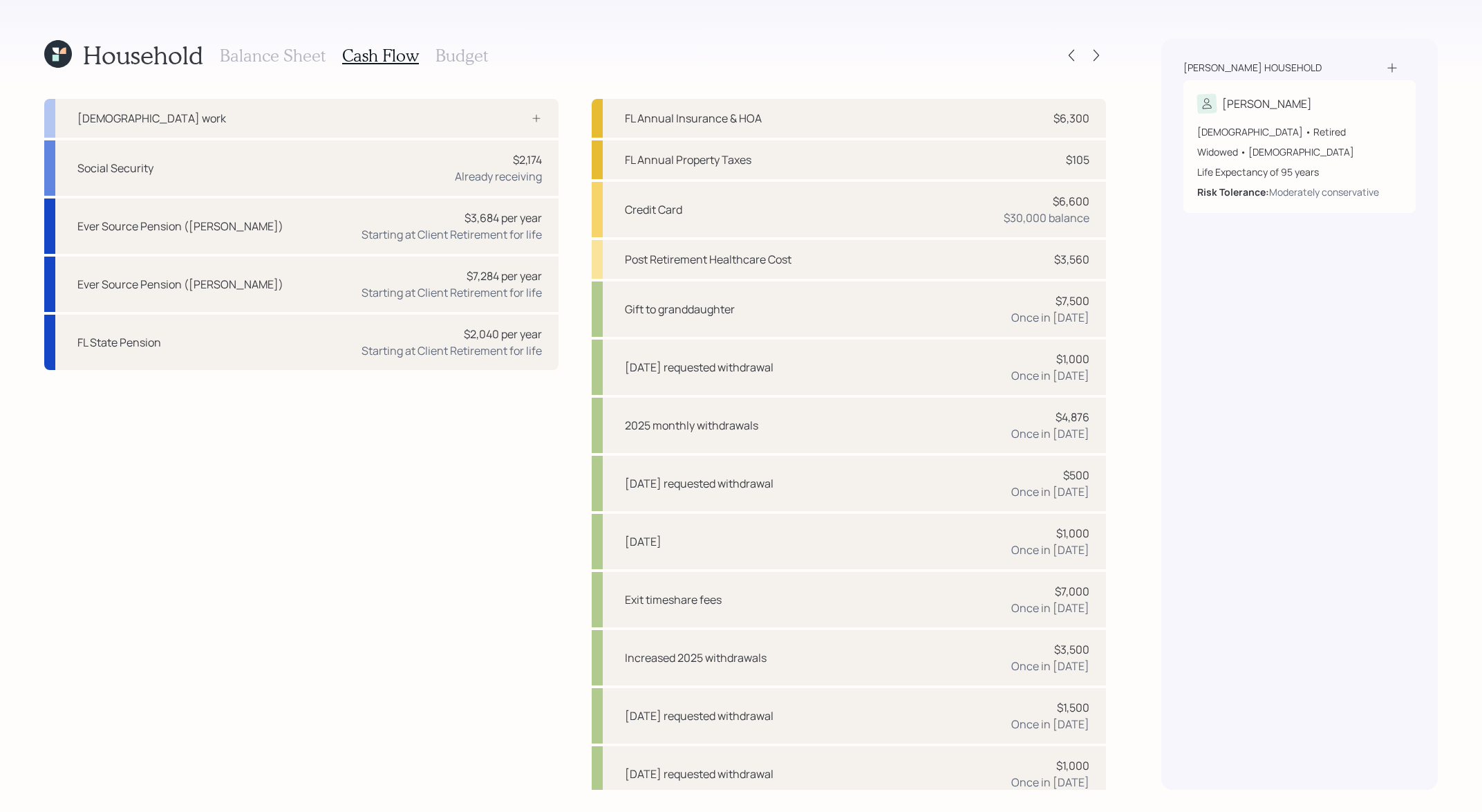
scroll to position [13, 0]
click at [870, 593] on div "Exit timeshare fees $7,000 Once in [DATE]" at bounding box center [848, 602] width 514 height 55
select select "0"
select select "2026"
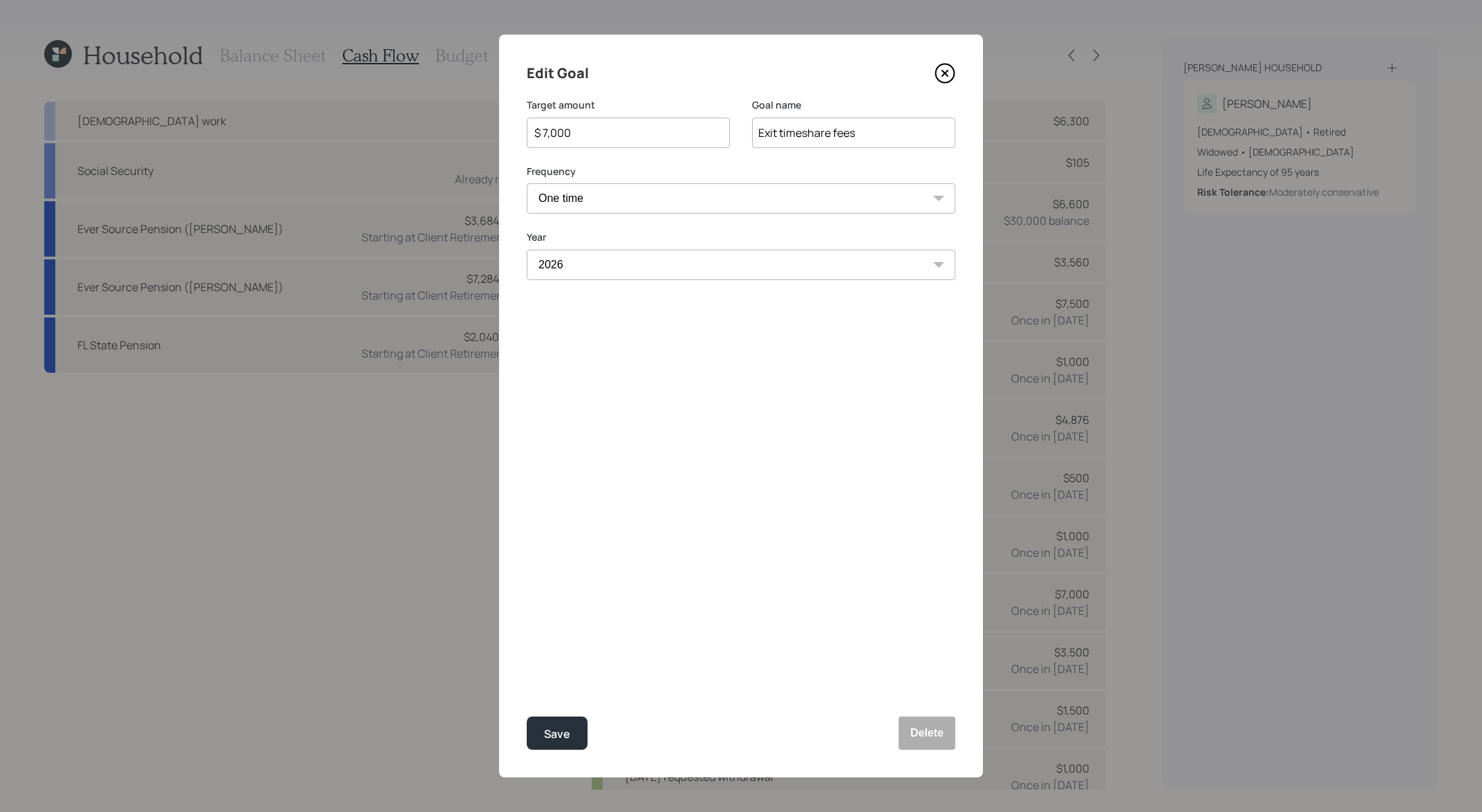
click at [603, 130] on input "$ 7,000" at bounding box center [623, 133] width 180 height 17
click at [948, 77] on icon at bounding box center [945, 73] width 21 height 21
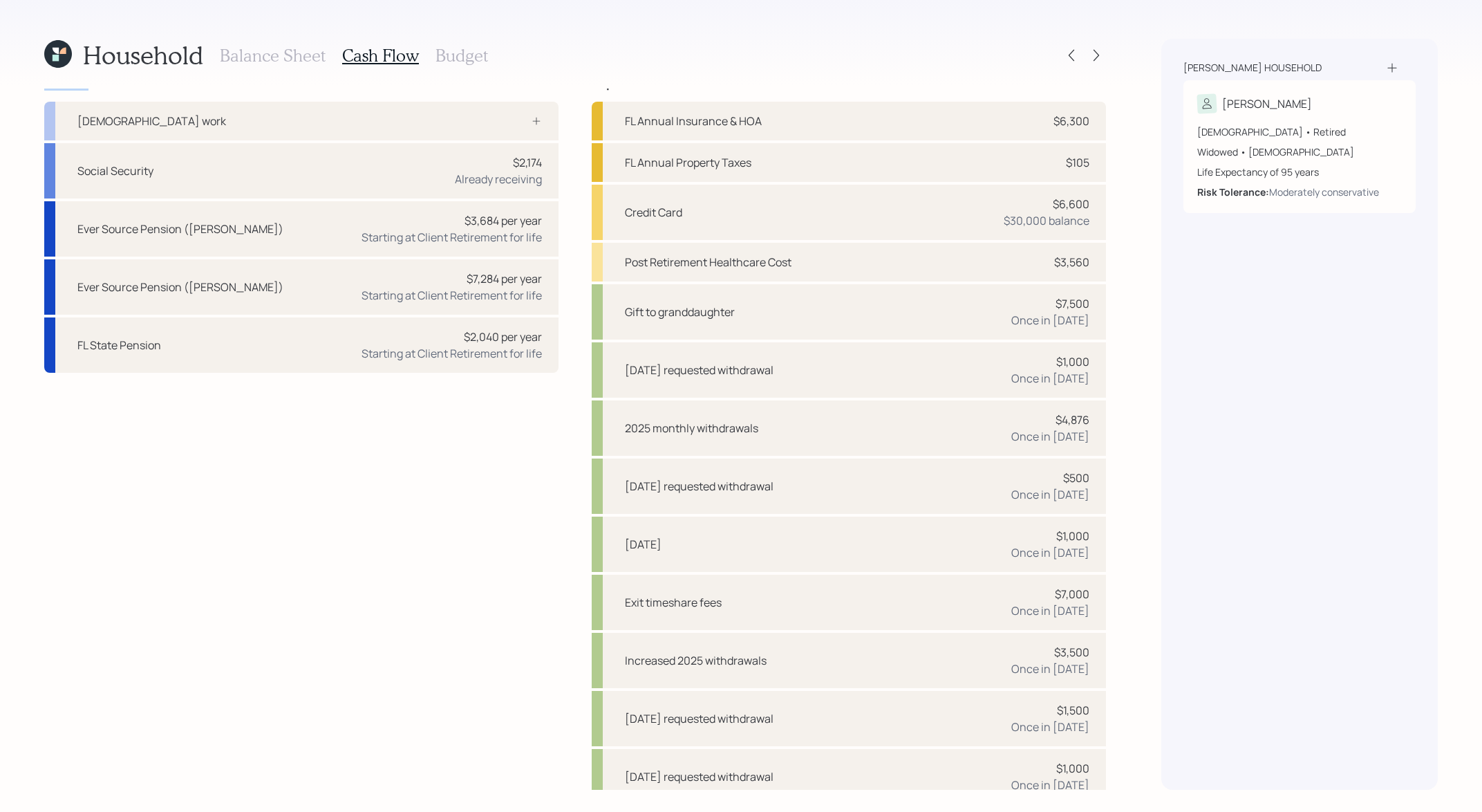
click at [948, 77] on div "Household Balance Sheet Cash Flow Budget Income [DEMOGRAPHIC_DATA] work Social …" at bounding box center [575, 414] width 1062 height 751
click at [1102, 58] on icon at bounding box center [1096, 55] width 14 height 14
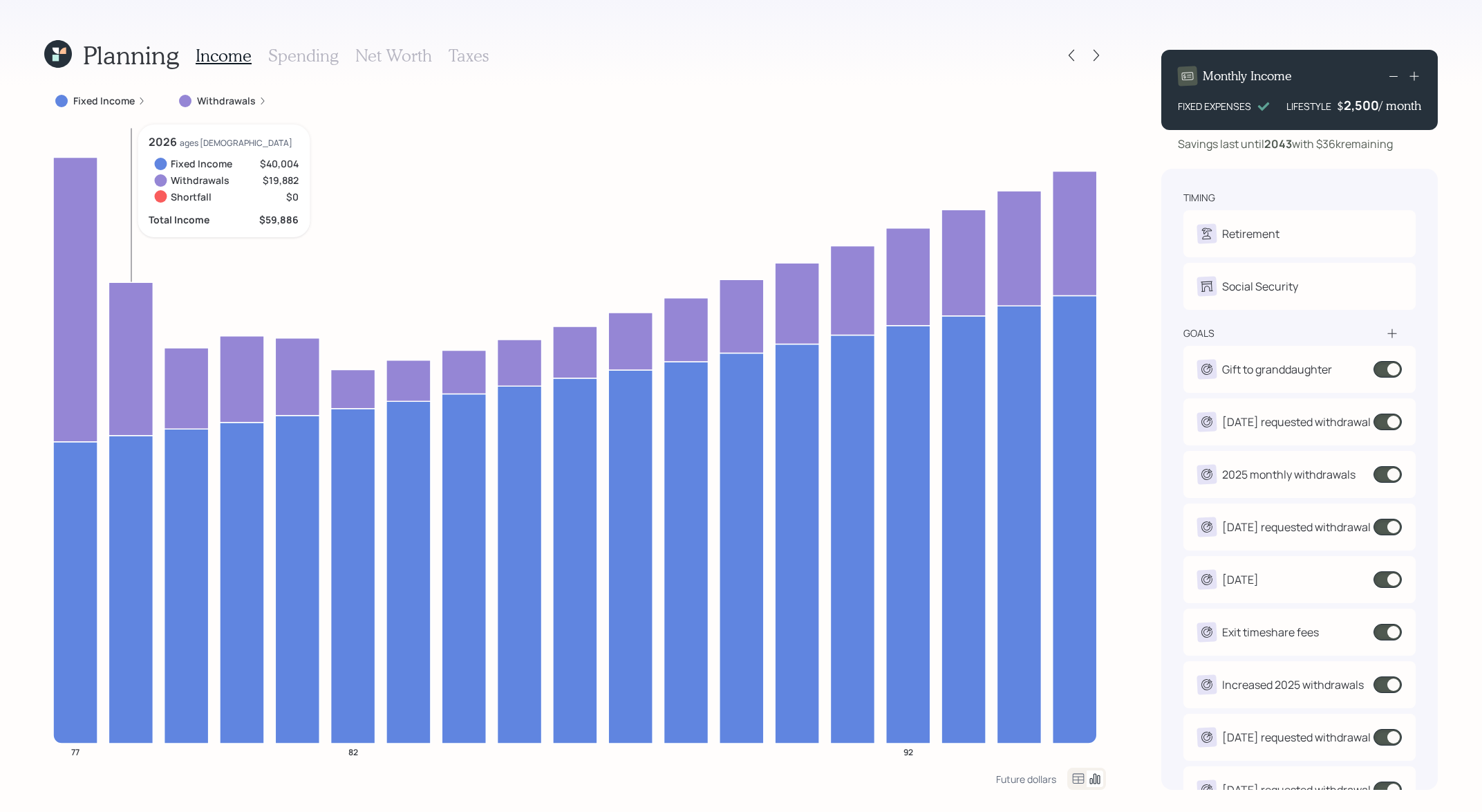
click at [149, 283] on icon at bounding box center [131, 358] width 45 height 153
